Goal: Task Accomplishment & Management: Use online tool/utility

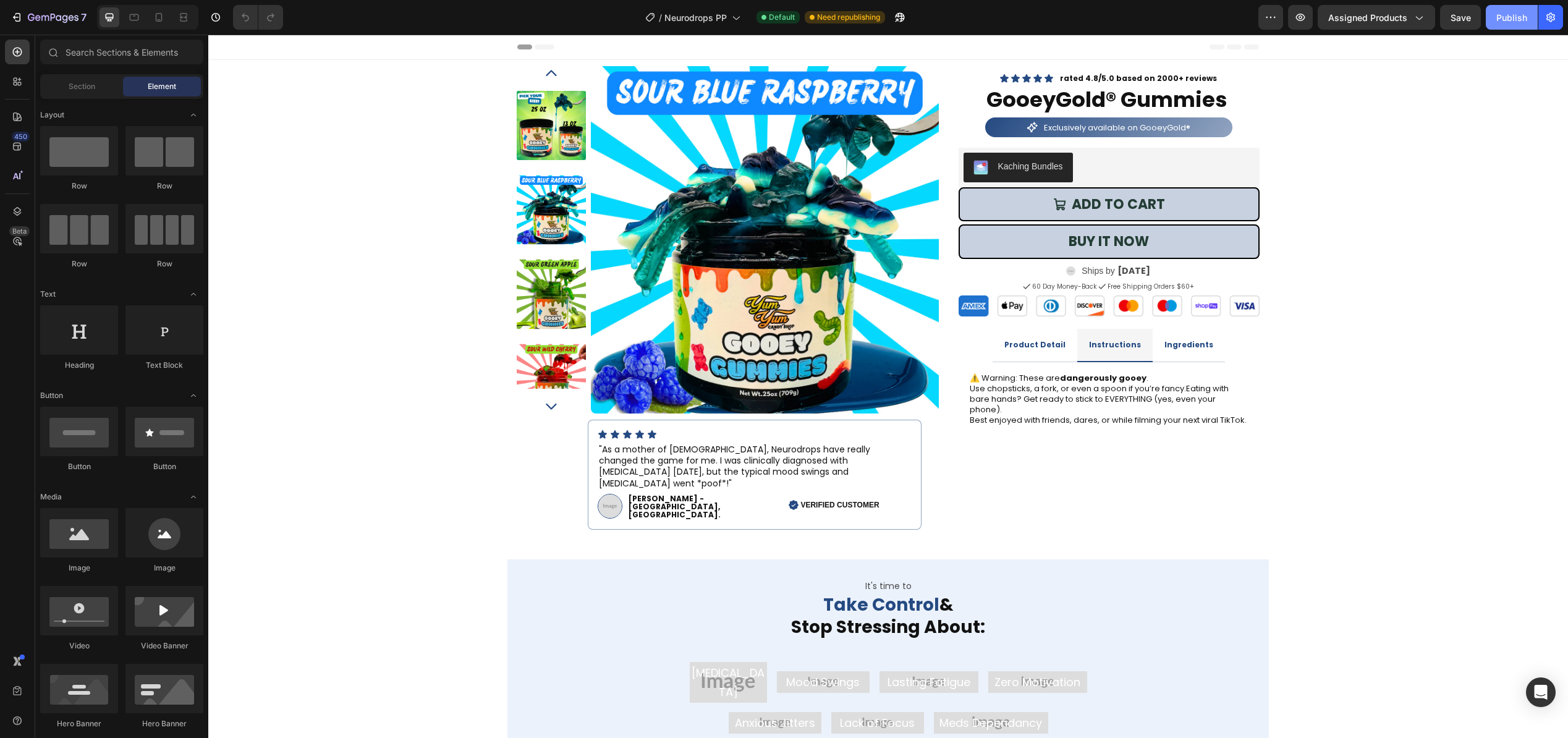
click at [1504, 15] on div "Publish" at bounding box center [1512, 17] width 31 height 13
click at [161, 25] on div at bounding box center [159, 17] width 20 height 20
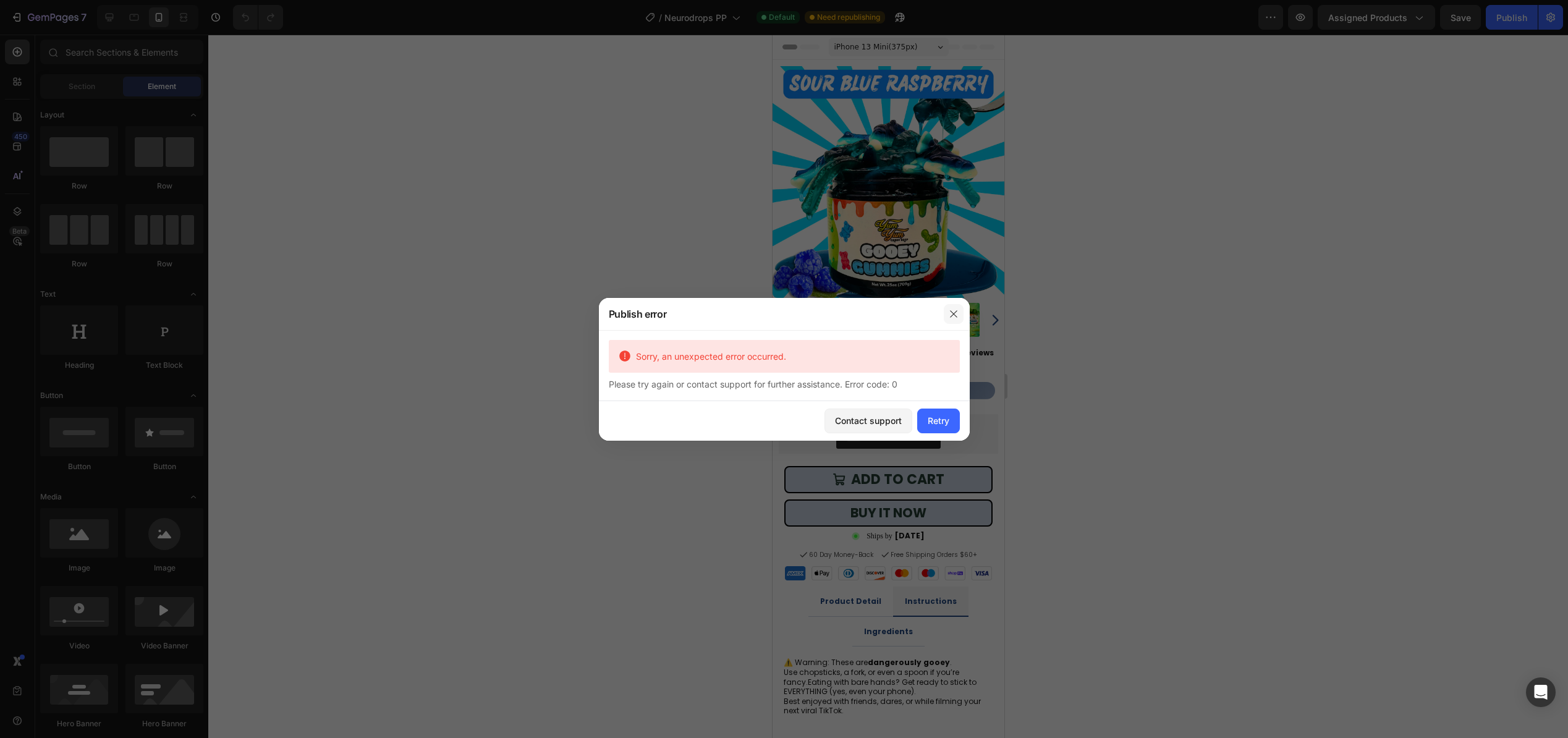
click at [952, 313] on icon "button" at bounding box center [953, 314] width 10 height 10
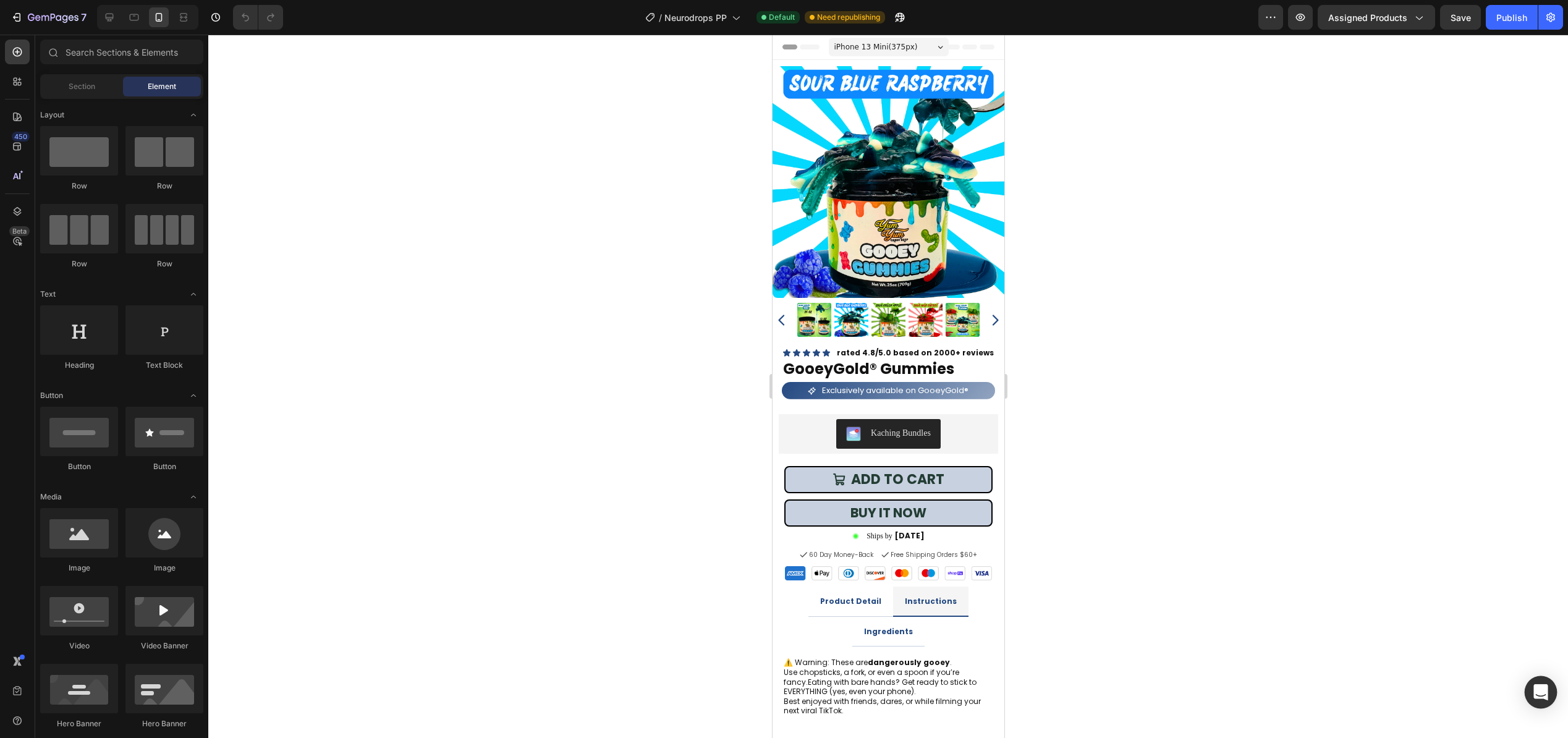
click at [1544, 700] on div "Open Intercom Messenger" at bounding box center [1541, 692] width 33 height 33
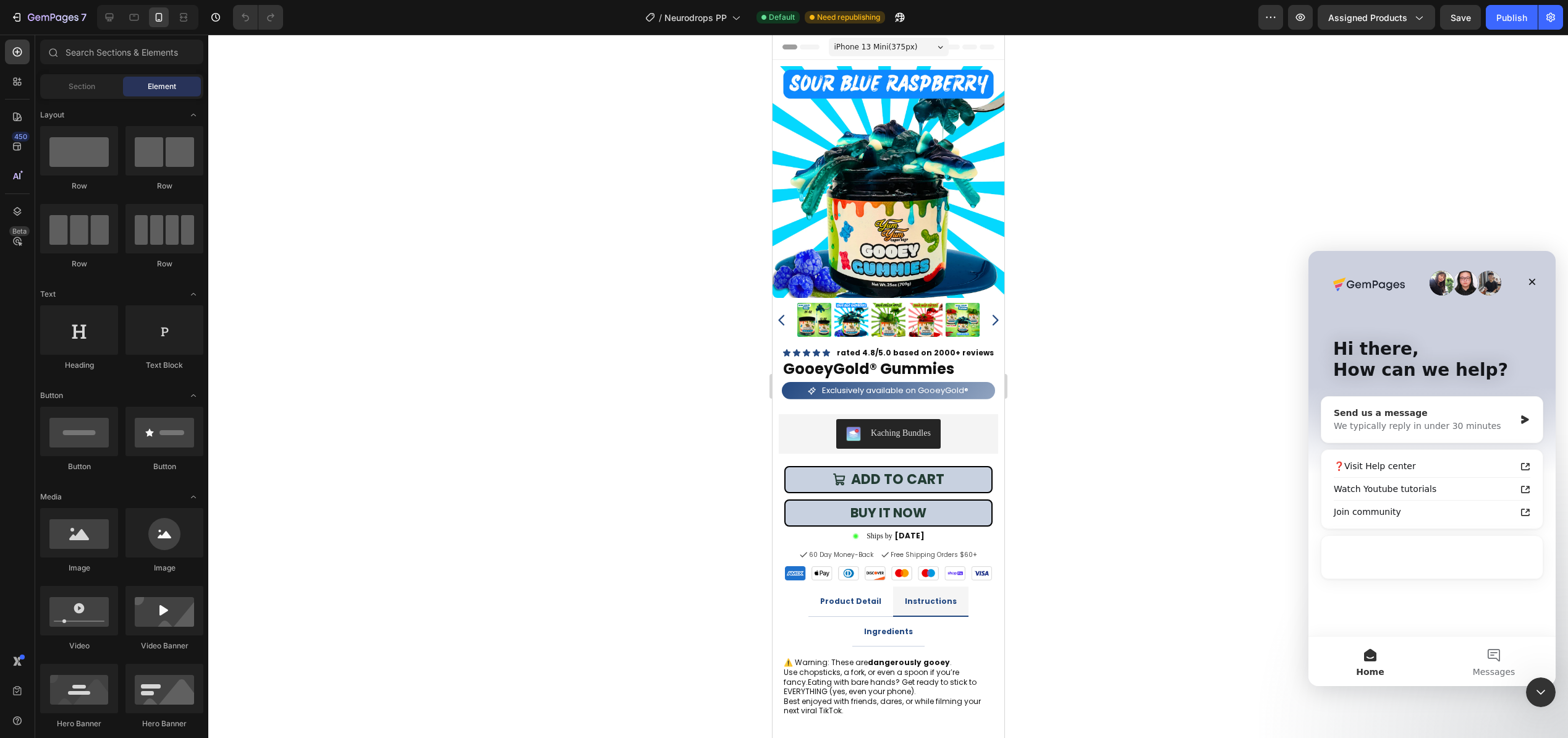
click at [1418, 437] on div "Send us a message We typically reply in under 30 minutes" at bounding box center [1433, 420] width 221 height 46
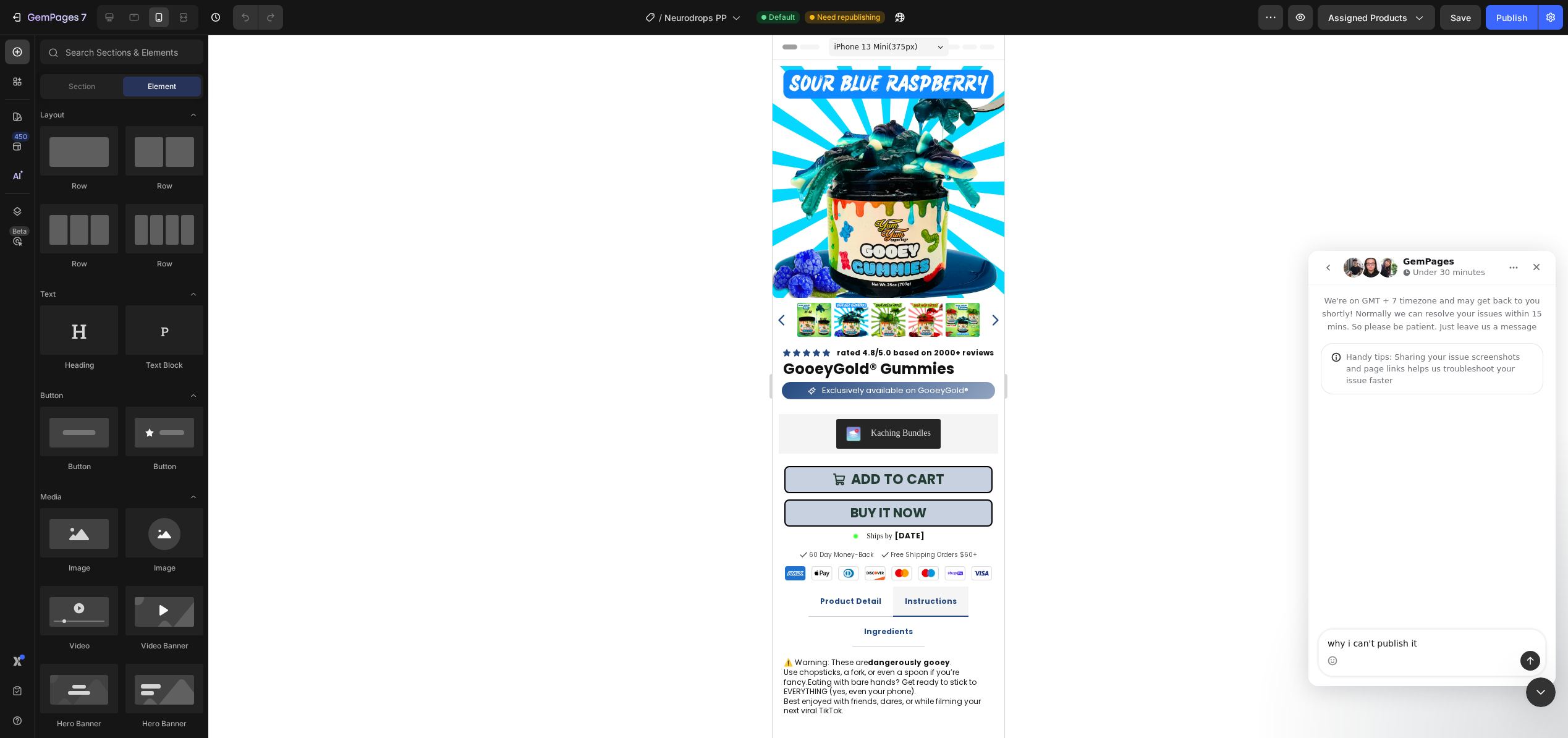
type textarea "why i can't publish it?"
type textarea "i us"
type textarea "i using shrine theme as well"
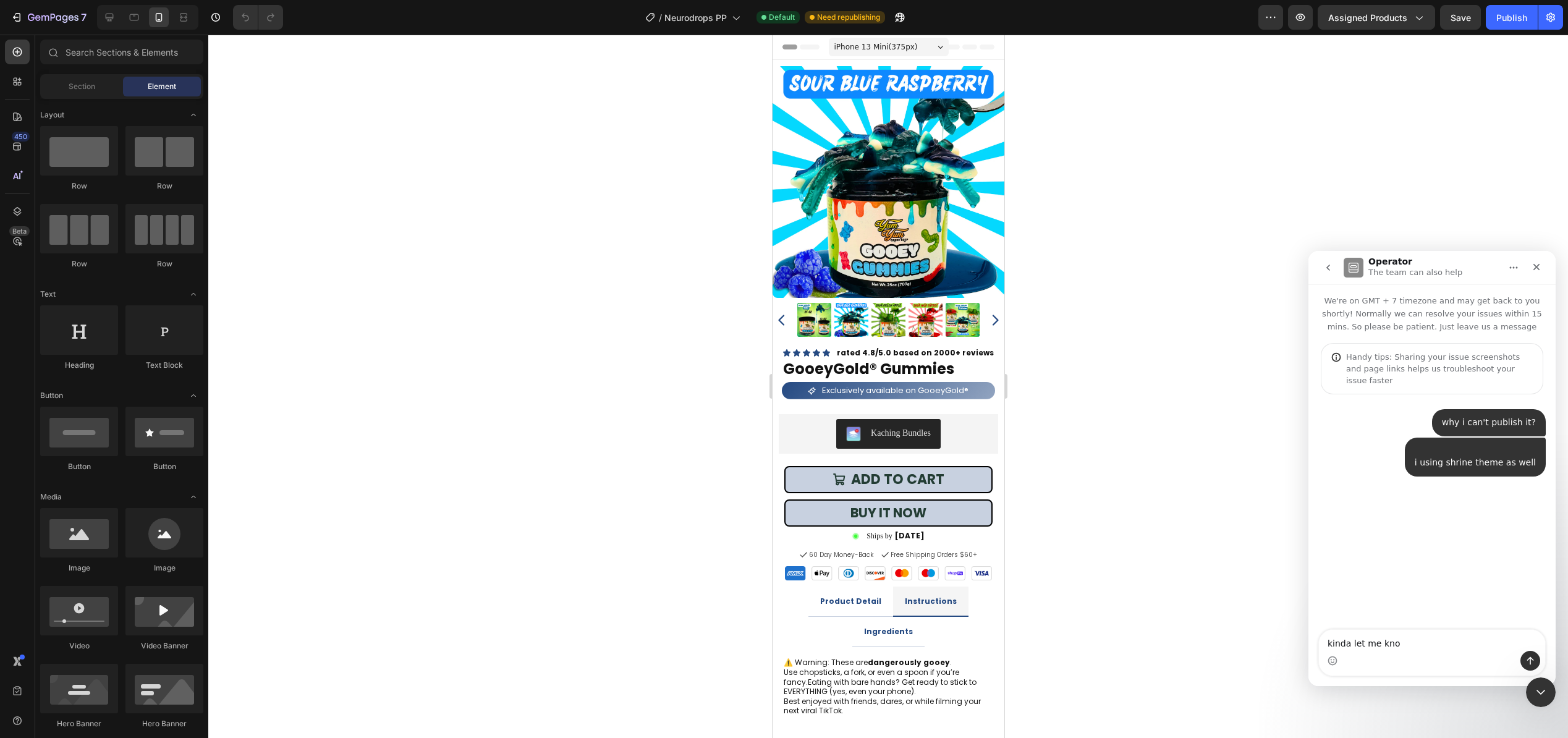
type textarea "kinda let me know"
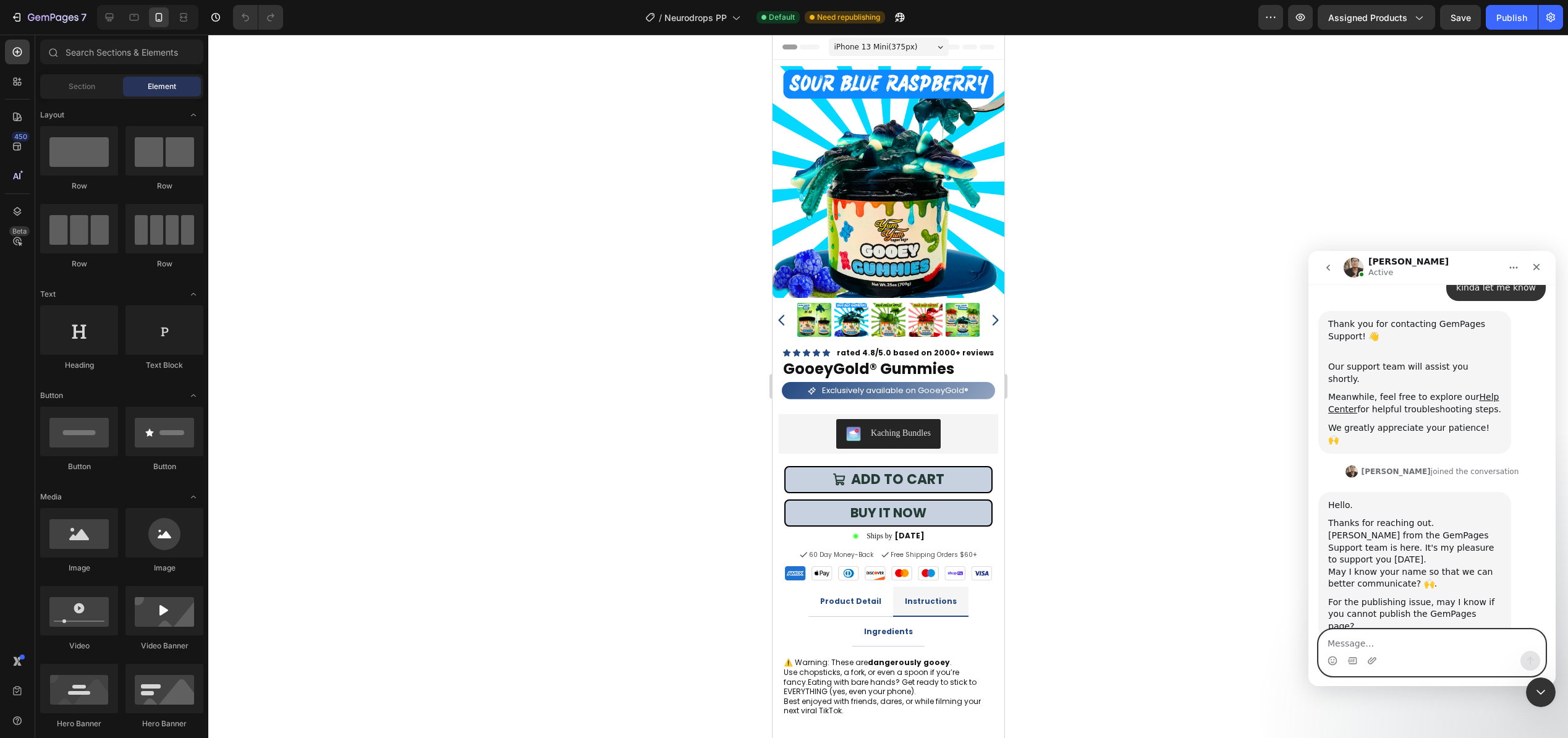
scroll to position [227, 0]
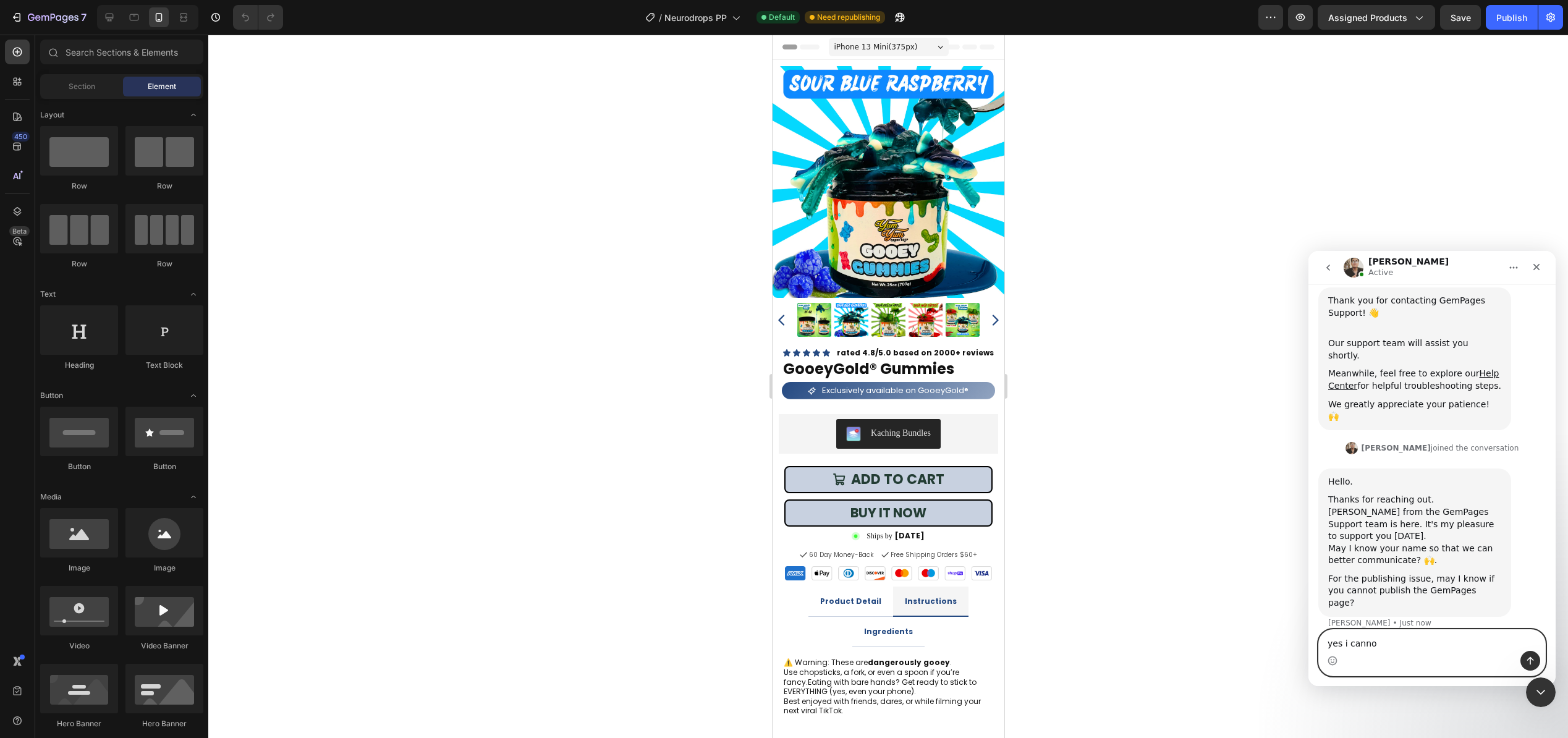
type textarea "yes i cannot"
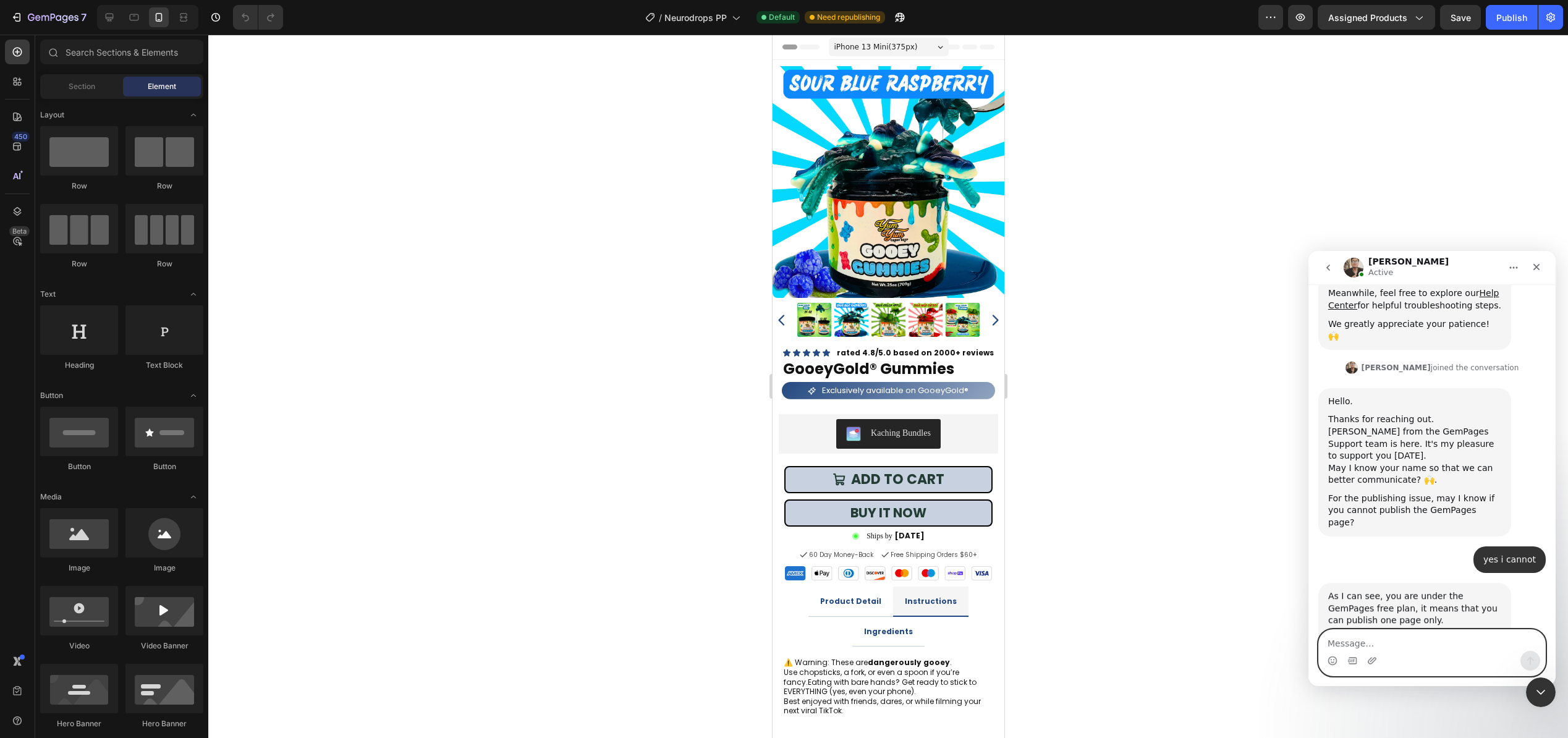
scroll to position [308, 0]
type textarea "no"
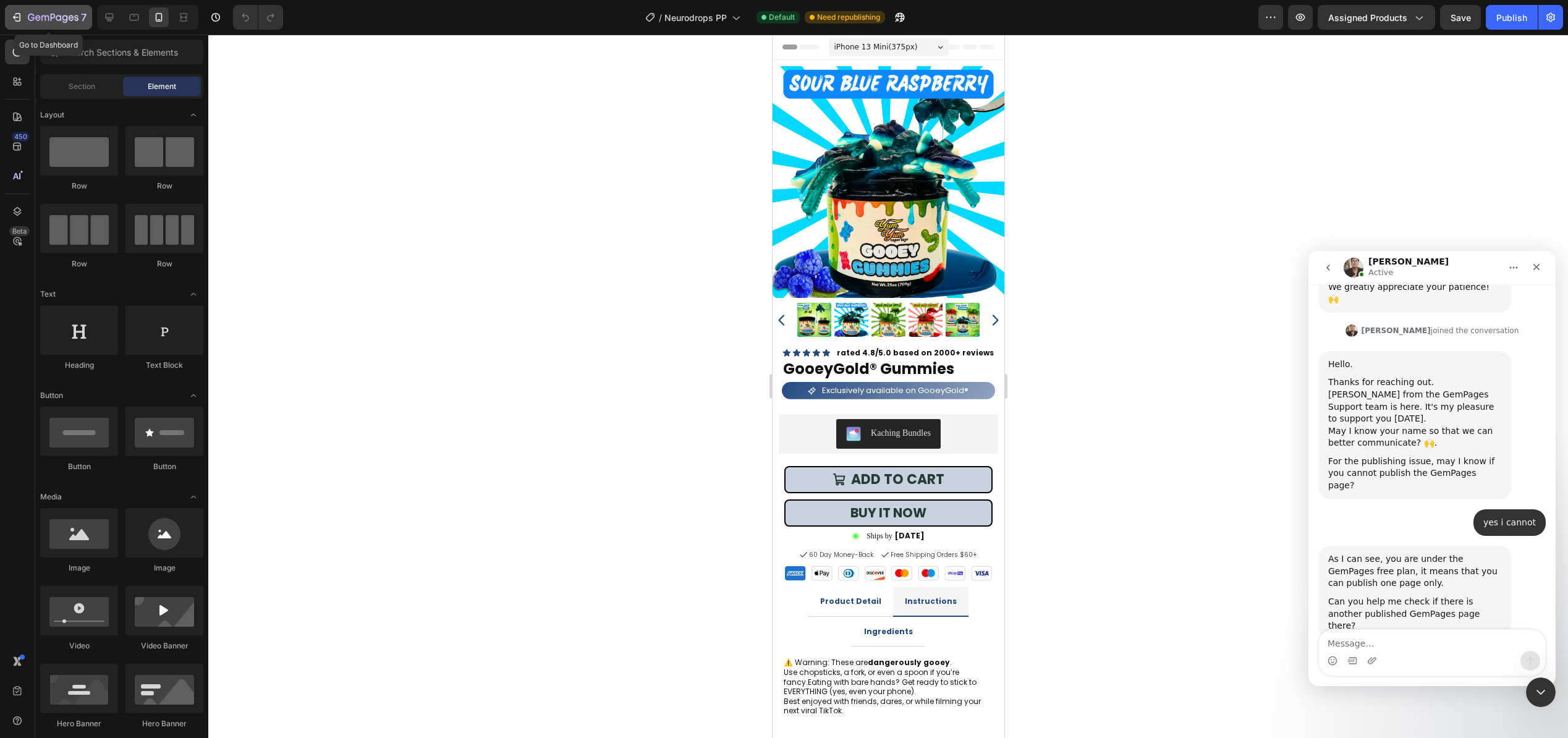
click at [25, 20] on div "7" at bounding box center [48, 17] width 76 height 15
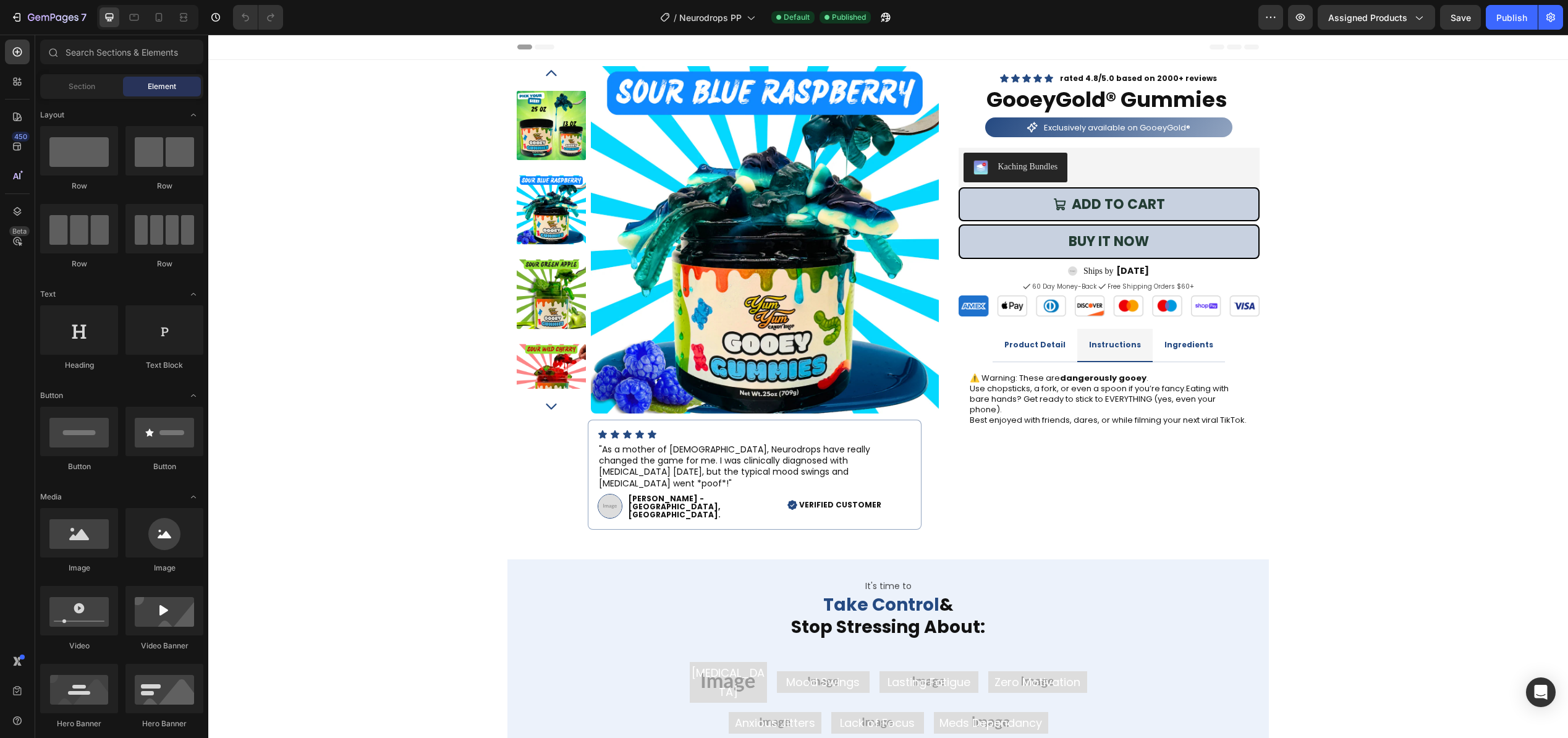
click at [157, 27] on div at bounding box center [147, 17] width 101 height 25
click at [157, 21] on icon at bounding box center [159, 17] width 7 height 9
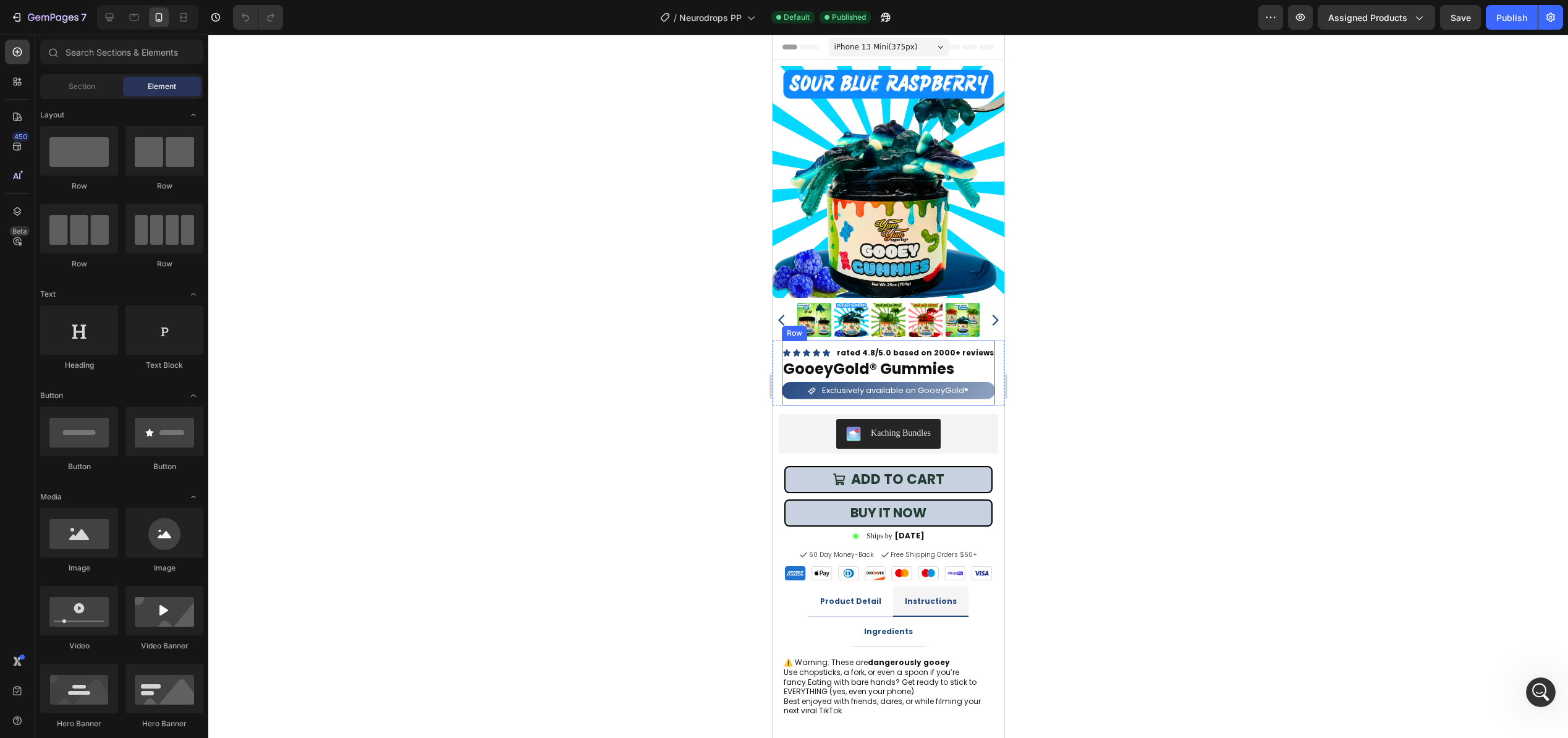
click at [955, 418] on div "Kaching Bundles" at bounding box center [888, 434] width 219 height 40
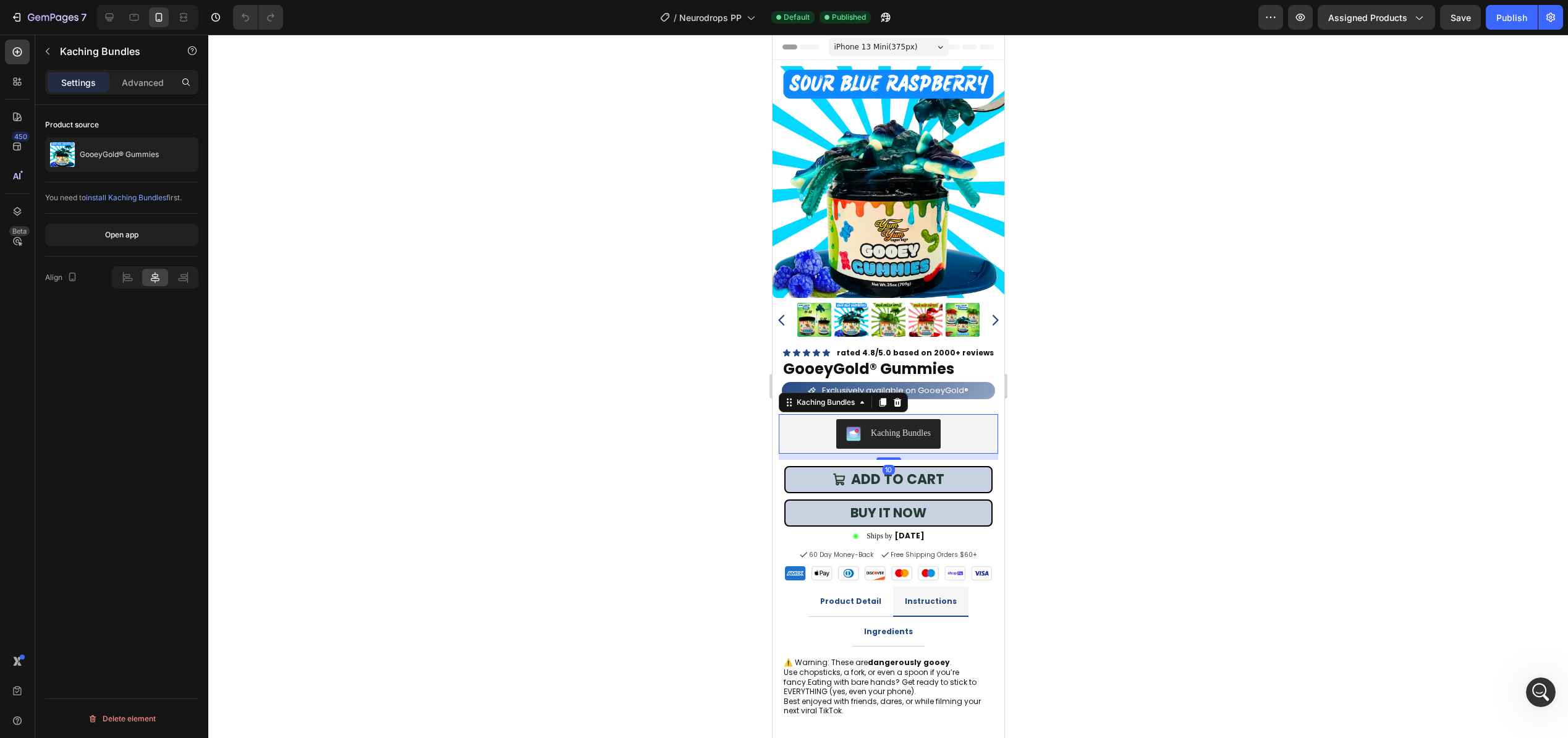
click at [947, 422] on div "Kaching Bundles" at bounding box center [888, 434] width 210 height 29
click at [881, 408] on div at bounding box center [882, 402] width 15 height 15
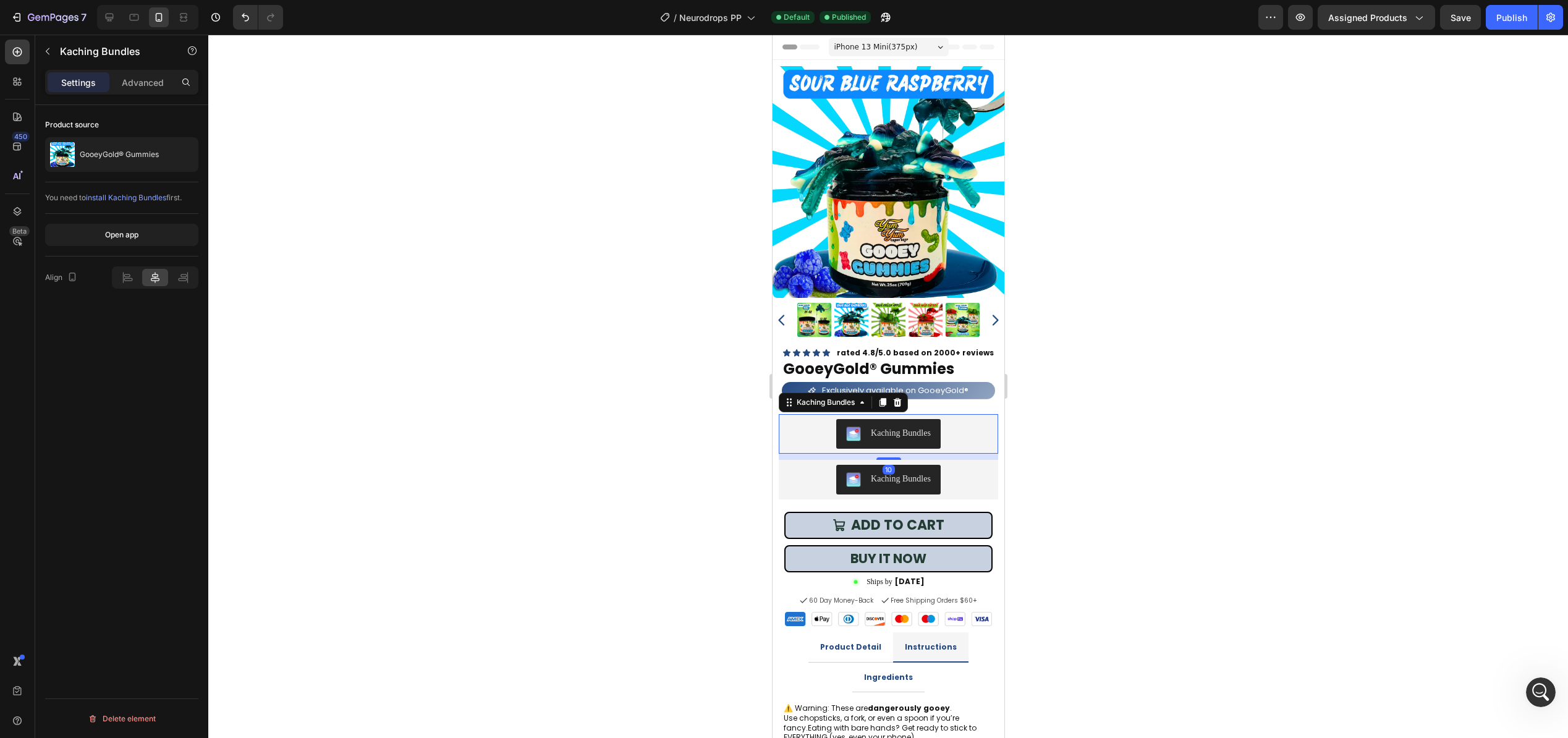
click at [940, 425] on button "Kaching Bundles" at bounding box center [888, 434] width 105 height 29
click at [901, 402] on icon at bounding box center [898, 402] width 8 height 9
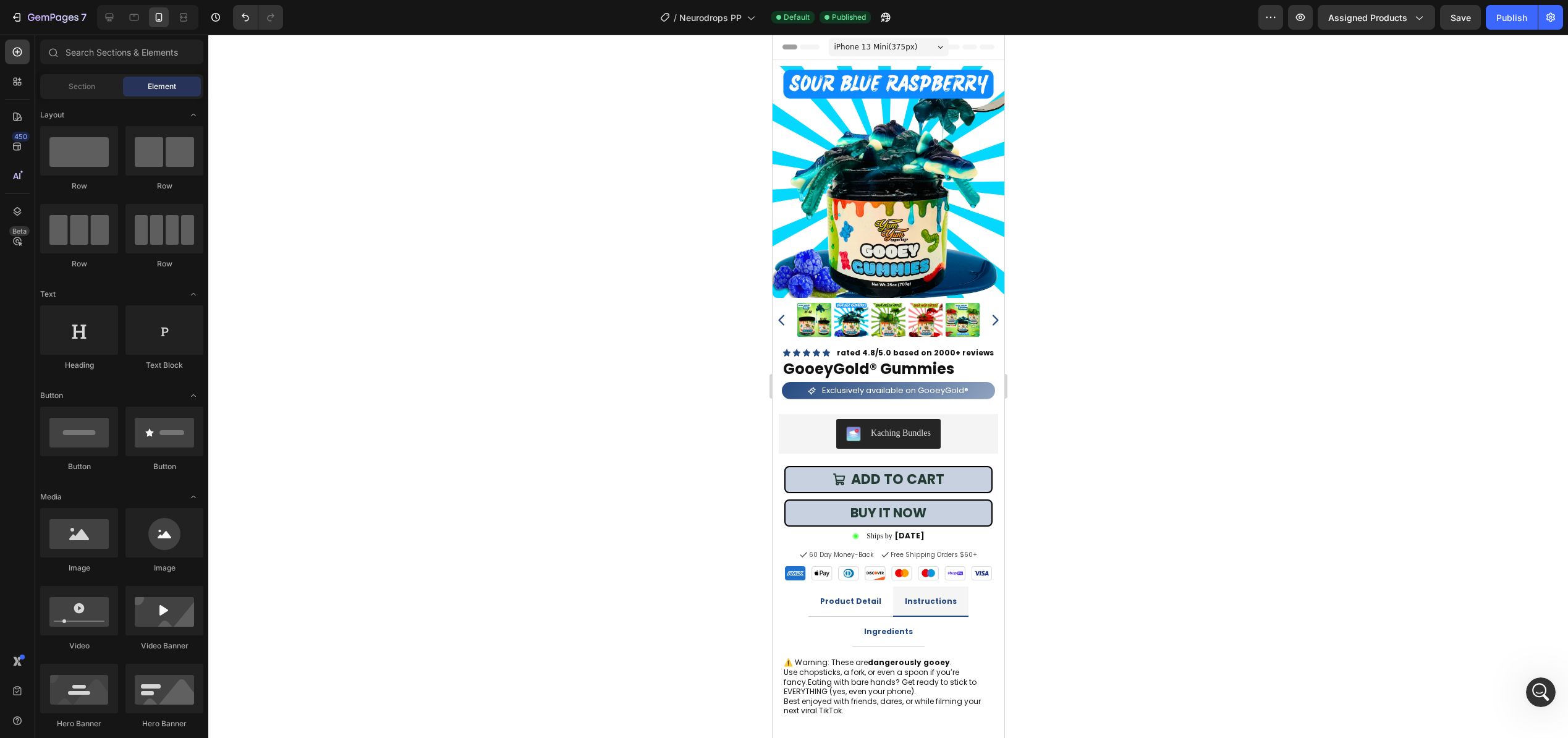
click at [1450, 3] on div "7 / Neurodrops PP Default Published Preview Assigned Products Save Publish" at bounding box center [784, 17] width 1568 height 36
click at [1451, 8] on button "Save" at bounding box center [1461, 17] width 41 height 25
click at [1518, 19] on div "Publish" at bounding box center [1512, 17] width 31 height 13
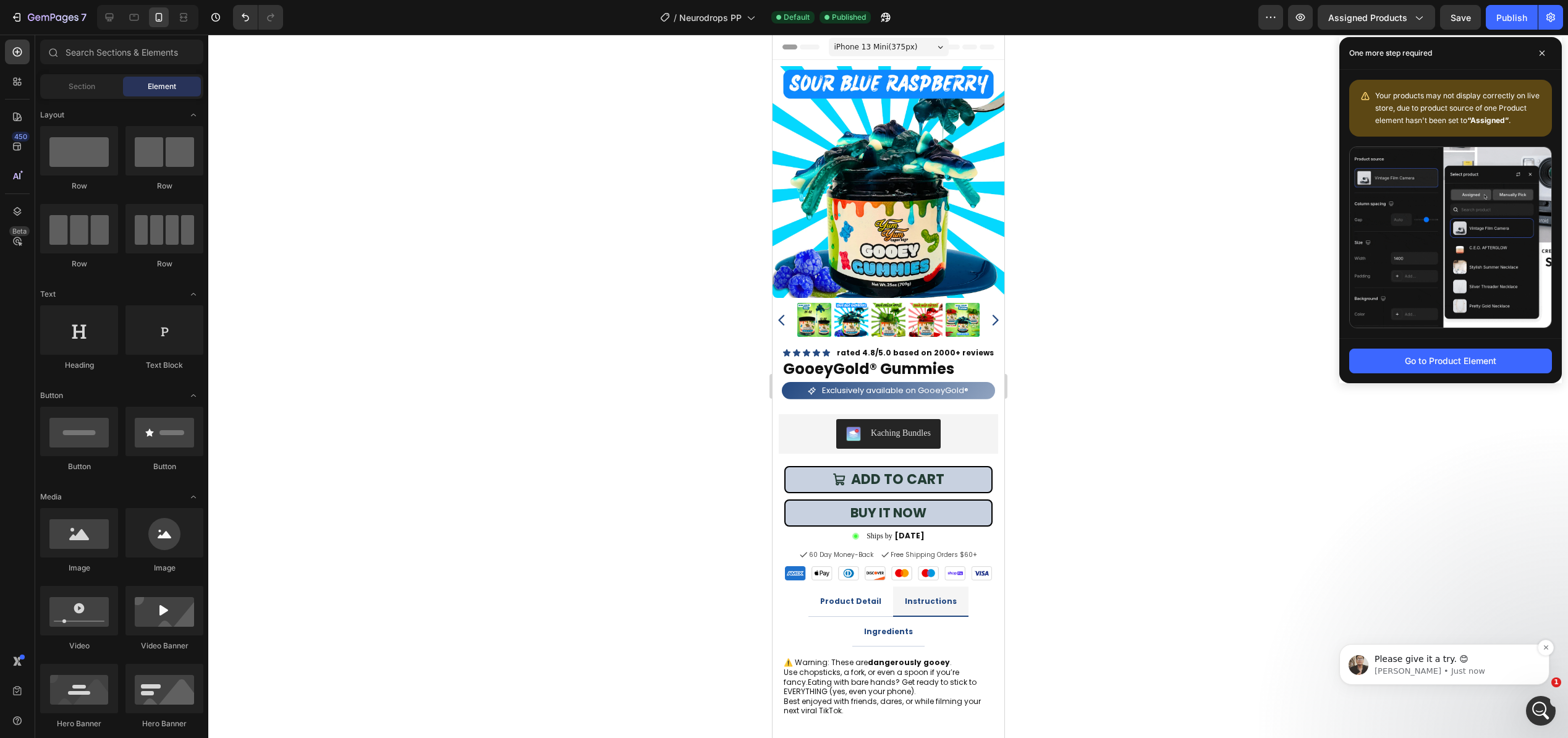
click at [1492, 664] on p "Please give it a try. 😊" at bounding box center [1455, 660] width 160 height 12
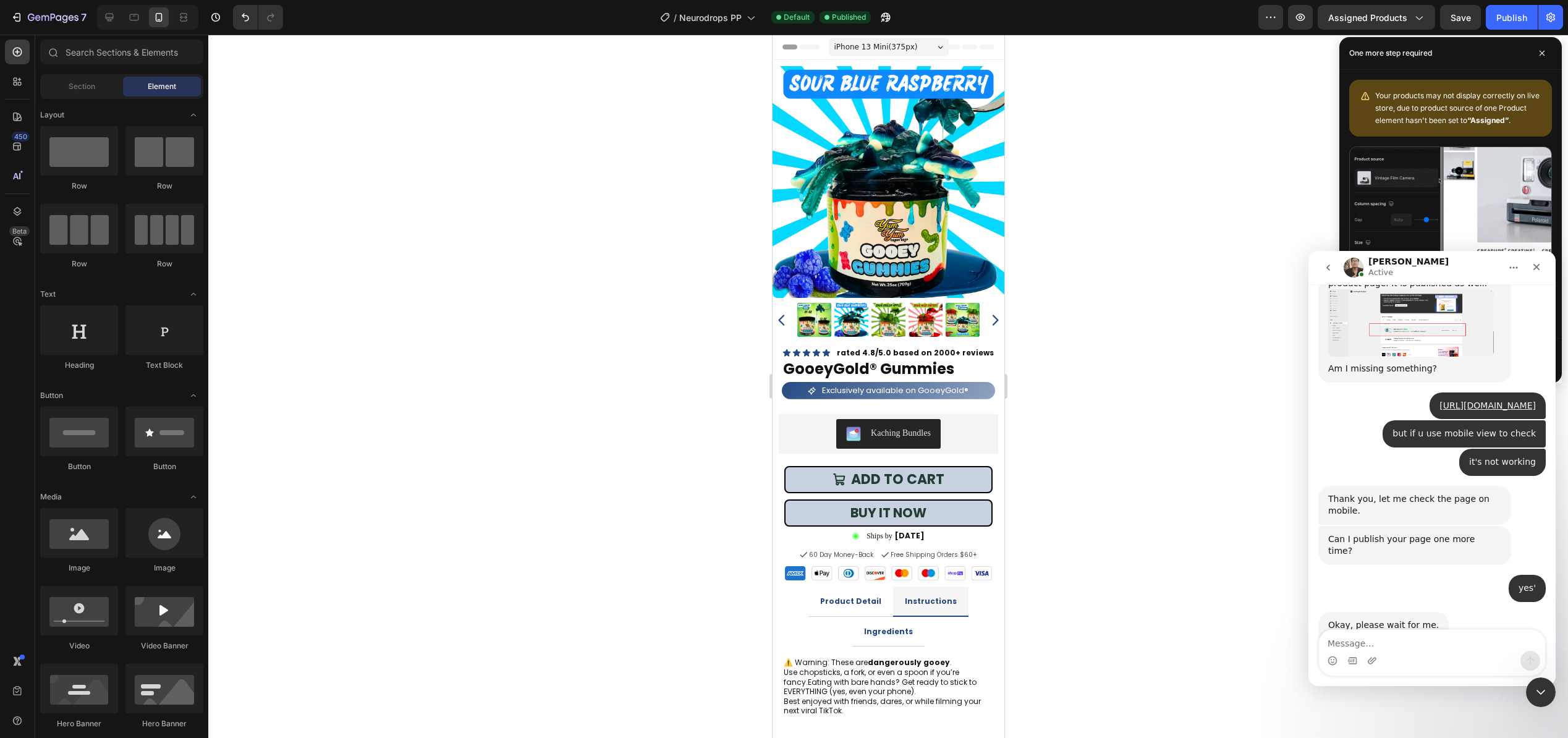
scroll to position [1922, 0]
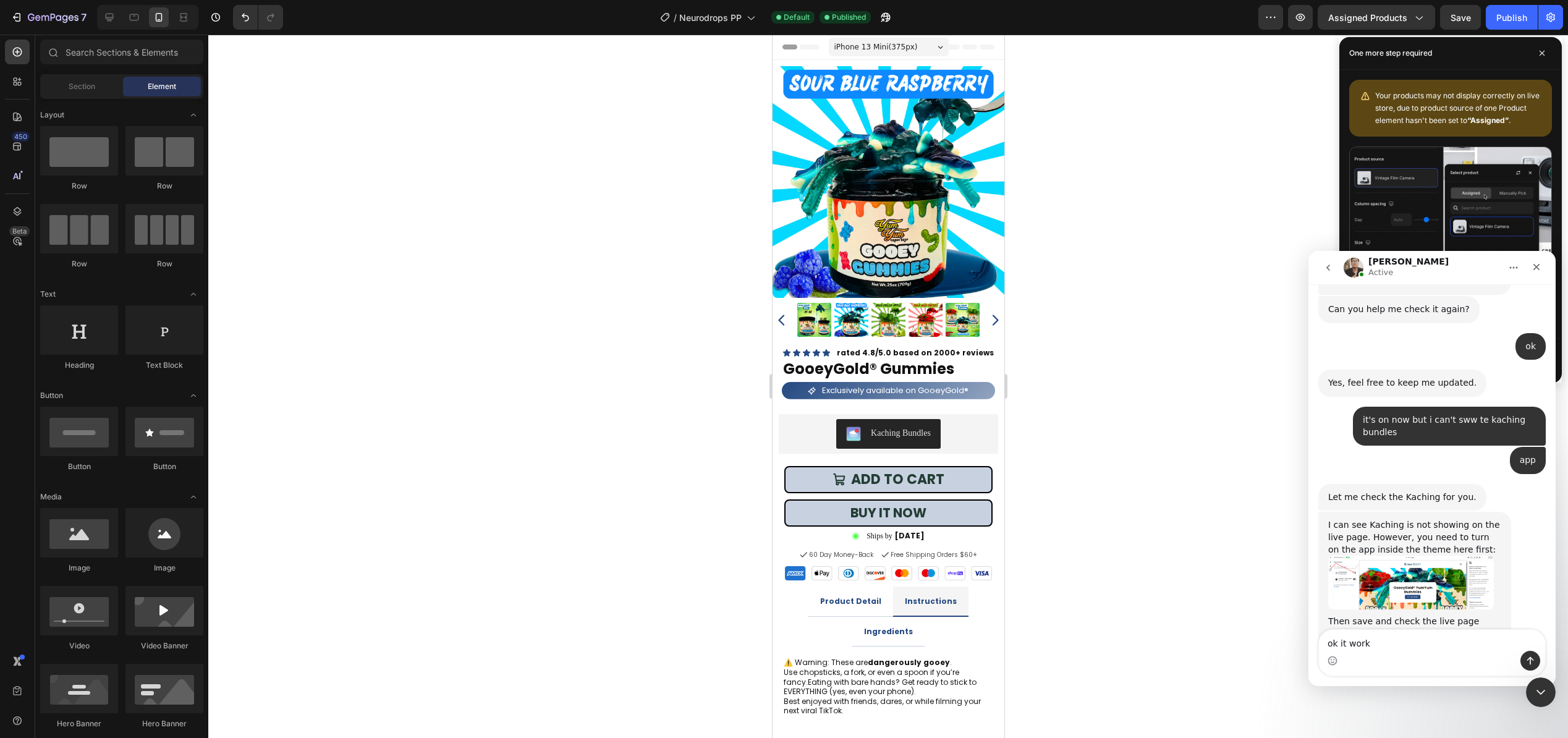
type textarea "ok it works"
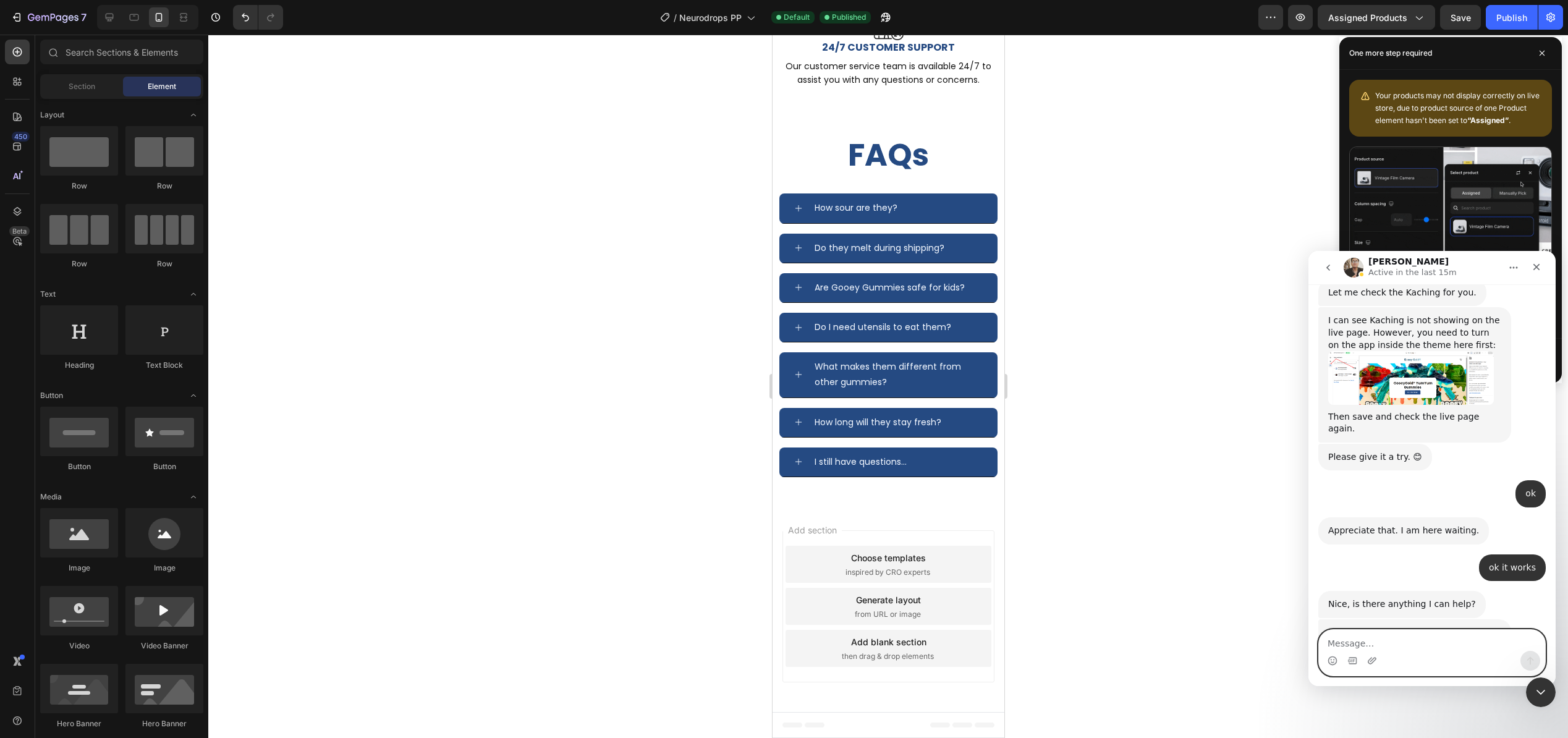
scroll to position [2819, 0]
